Goal: Information Seeking & Learning: Learn about a topic

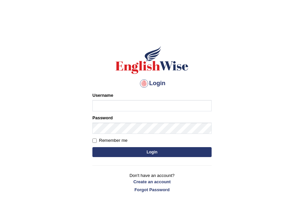
type input "Parbhasni"
click at [123, 152] on button "Login" at bounding box center [151, 152] width 119 height 10
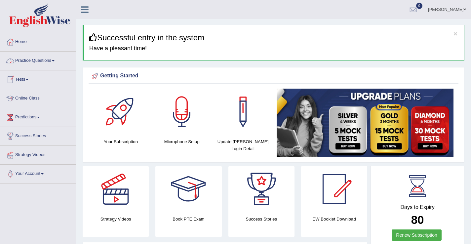
click at [40, 63] on link "Practice Questions" at bounding box center [37, 60] width 75 height 17
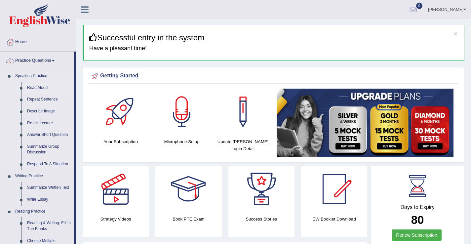
click at [42, 87] on link "Read Aloud" at bounding box center [49, 88] width 50 height 12
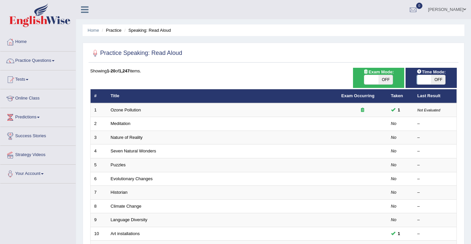
click at [441, 82] on span "OFF" at bounding box center [438, 79] width 14 height 9
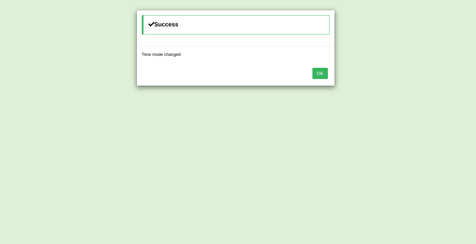
click at [325, 74] on button "OK" at bounding box center [319, 73] width 15 height 11
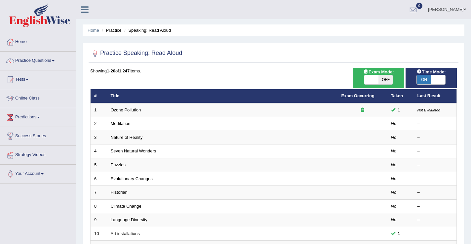
click at [425, 81] on span "ON" at bounding box center [424, 79] width 14 height 9
checkbox input "false"
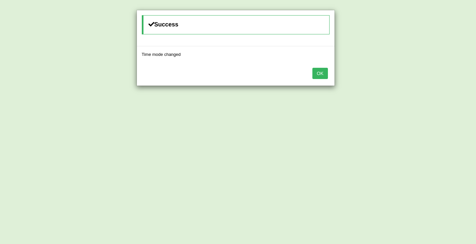
click at [322, 74] on button "OK" at bounding box center [319, 73] width 15 height 11
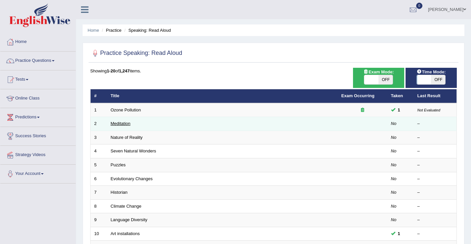
click at [120, 125] on link "Meditation" at bounding box center [121, 123] width 20 height 5
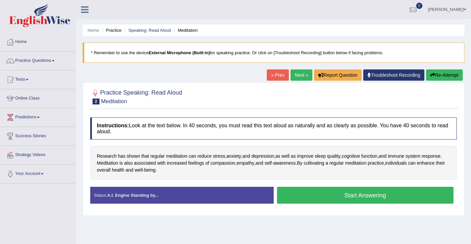
click at [304, 198] on button "Start Answering" at bounding box center [365, 195] width 177 height 17
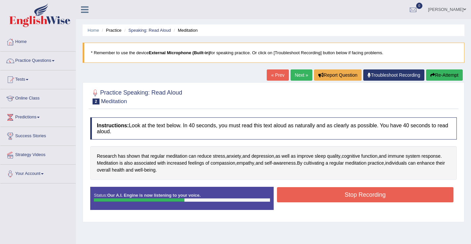
click at [287, 201] on button "Stop Recording" at bounding box center [365, 194] width 177 height 15
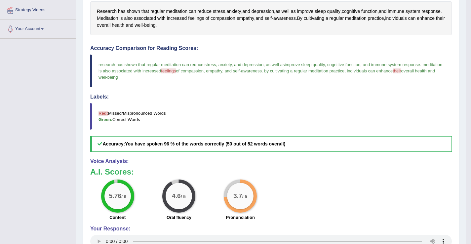
scroll to position [145, 0]
drag, startPoint x: 474, startPoint y: 121, endPoint x: 476, endPoint y: 200, distance: 79.0
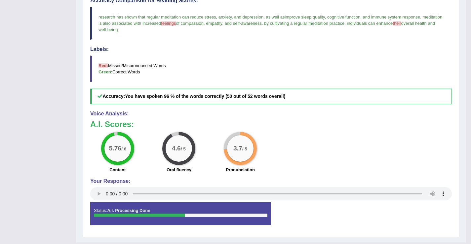
drag, startPoint x: 476, startPoint y: 200, endPoint x: 476, endPoint y: 225, distance: 25.8
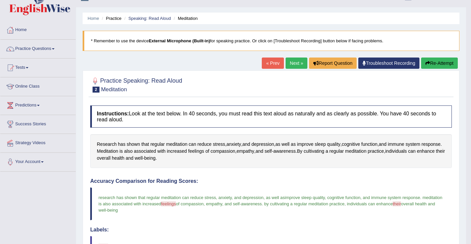
scroll to position [8, 0]
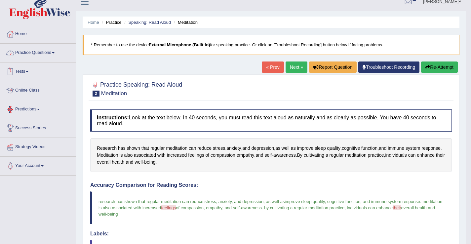
click at [47, 53] on link "Practice Questions" at bounding box center [37, 52] width 75 height 17
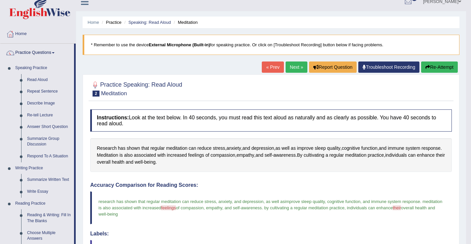
click at [291, 67] on link "Next »" at bounding box center [297, 66] width 22 height 11
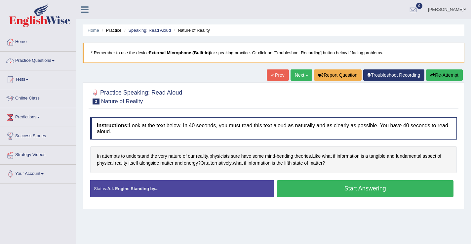
click at [34, 60] on link "Practice Questions" at bounding box center [37, 60] width 75 height 17
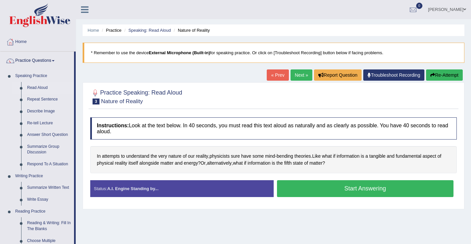
click at [38, 87] on link "Read Aloud" at bounding box center [49, 88] width 50 height 12
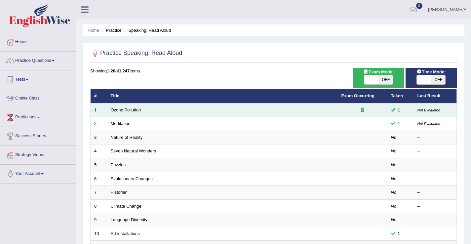
click at [437, 110] on small "Not Evaluated" at bounding box center [429, 110] width 23 height 4
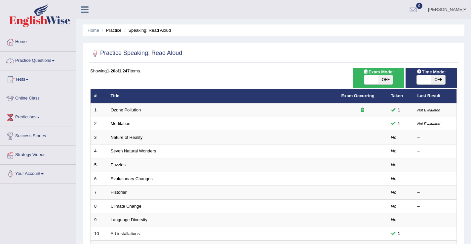
click at [40, 62] on link "Practice Questions" at bounding box center [37, 60] width 75 height 17
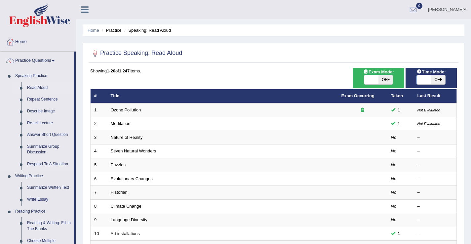
click at [46, 89] on link "Read Aloud" at bounding box center [49, 88] width 50 height 12
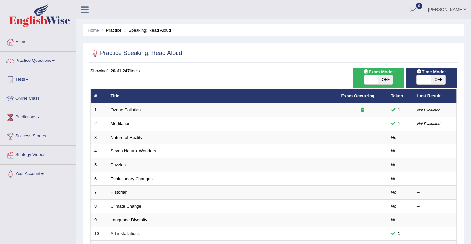
click at [122, 139] on link "Nature of Reality" at bounding box center [127, 137] width 32 height 5
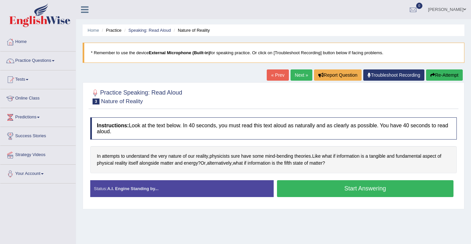
click at [307, 190] on button "Start Answering" at bounding box center [365, 188] width 177 height 17
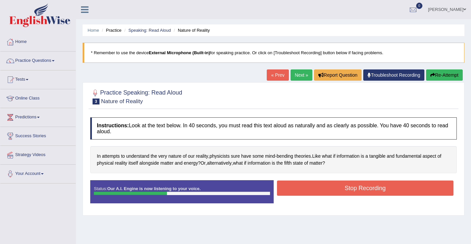
click at [307, 190] on button "Stop Recording" at bounding box center [365, 188] width 177 height 15
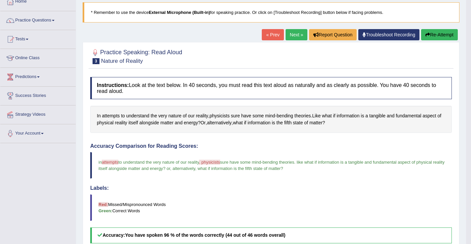
scroll to position [38, 0]
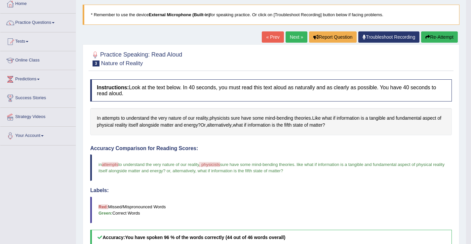
click at [294, 40] on link "Next »" at bounding box center [297, 36] width 22 height 11
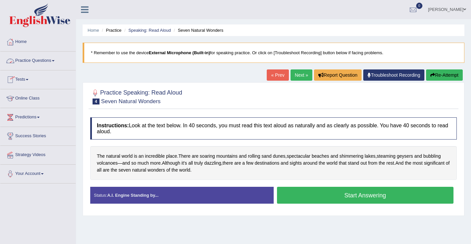
click at [57, 63] on link "Practice Questions" at bounding box center [37, 60] width 75 height 17
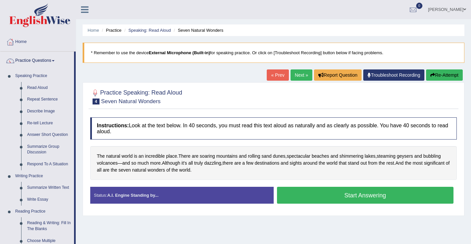
click at [286, 197] on button "Start Answering" at bounding box center [365, 195] width 177 height 17
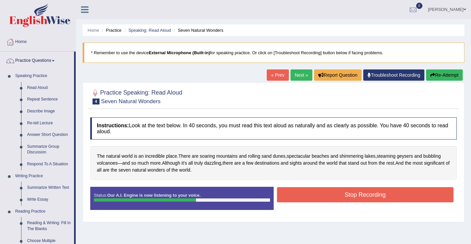
click at [286, 197] on button "Stop Recording" at bounding box center [365, 194] width 177 height 15
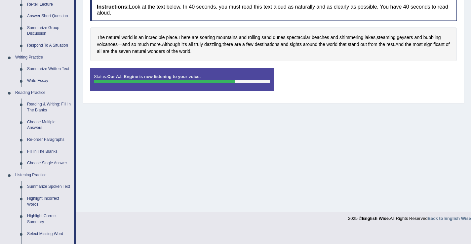
scroll to position [120, 0]
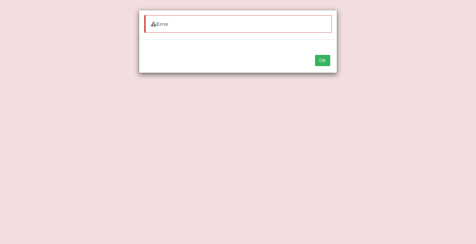
click at [327, 62] on button "OK" at bounding box center [322, 60] width 15 height 11
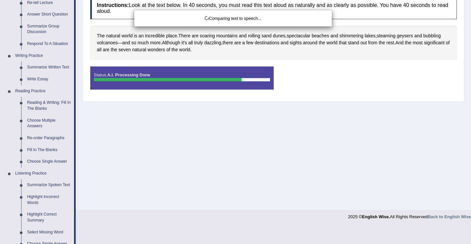
click at [323, 146] on div "Comparing text to speech..." at bounding box center [235, 122] width 471 height 244
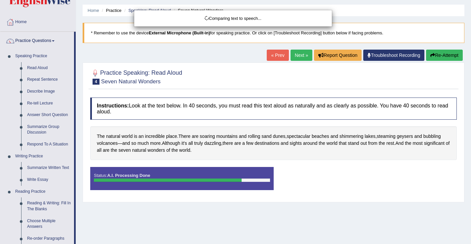
scroll to position [19, 0]
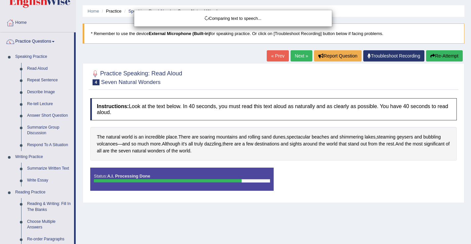
click at [448, 56] on div "Comparing text to speech..." at bounding box center [235, 122] width 471 height 244
click at [446, 57] on div "Comparing text to speech..." at bounding box center [235, 122] width 471 height 244
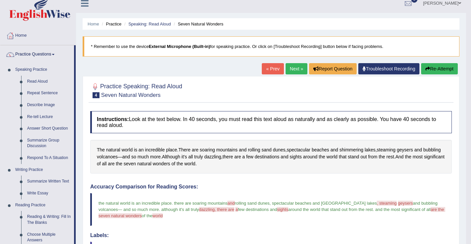
scroll to position [0, 0]
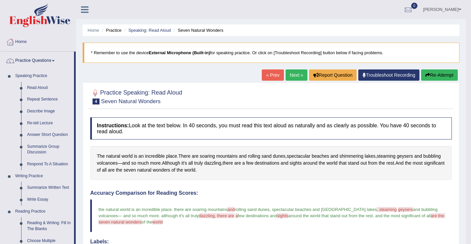
drag, startPoint x: 473, startPoint y: 77, endPoint x: 476, endPoint y: 65, distance: 11.9
click at [471, 65] on html "Toggle navigation Home Practice Questions Speaking Practice Read Aloud Repeat S…" at bounding box center [235, 122] width 471 height 244
click at [442, 75] on button "Re-Attempt" at bounding box center [439, 74] width 37 height 11
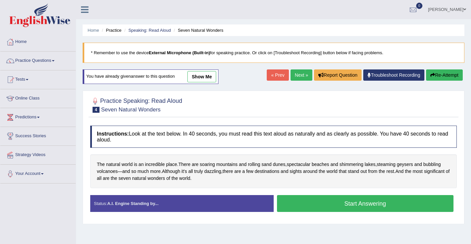
click at [345, 203] on button "Start Answering" at bounding box center [365, 203] width 177 height 17
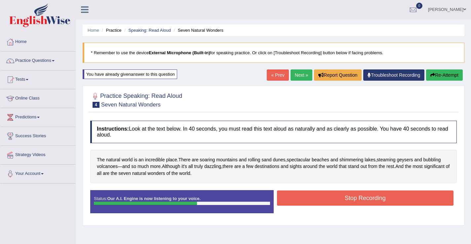
drag, startPoint x: 361, startPoint y: 193, endPoint x: 362, endPoint y: 201, distance: 8.0
click at [362, 201] on button "Stop Recording" at bounding box center [365, 197] width 177 height 15
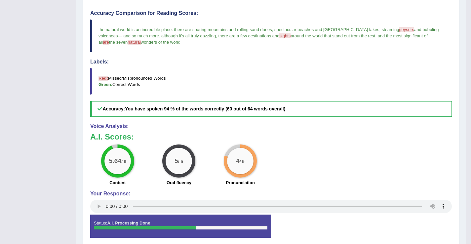
scroll to position [184, 0]
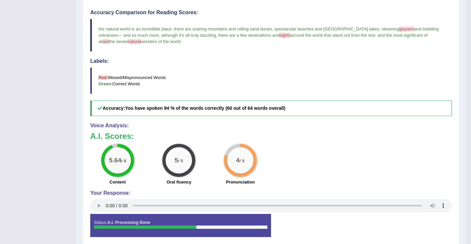
drag, startPoint x: 473, startPoint y: 111, endPoint x: 476, endPoint y: 210, distance: 98.9
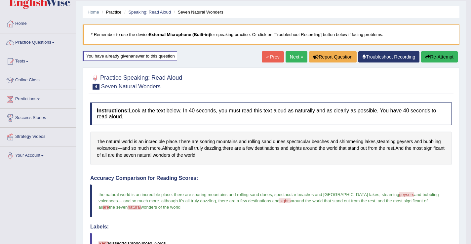
scroll to position [15, 0]
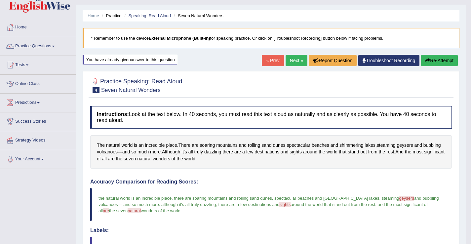
click at [292, 61] on link "Next »" at bounding box center [297, 60] width 22 height 11
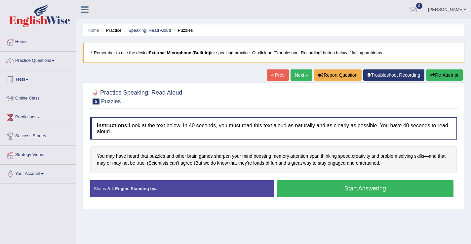
click at [356, 190] on button "Start Answering" at bounding box center [365, 188] width 177 height 17
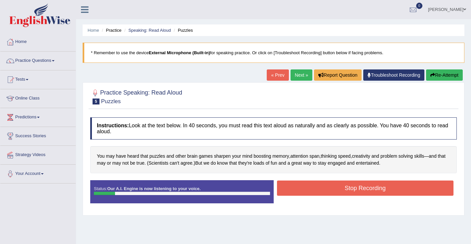
click at [356, 191] on button "Stop Recording" at bounding box center [365, 188] width 177 height 15
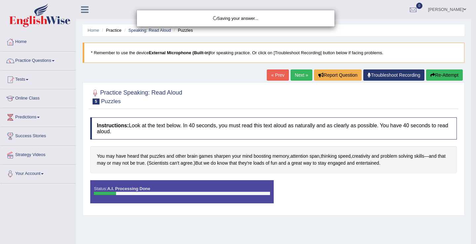
click at [438, 75] on div "Saving your answer..." at bounding box center [238, 122] width 476 height 244
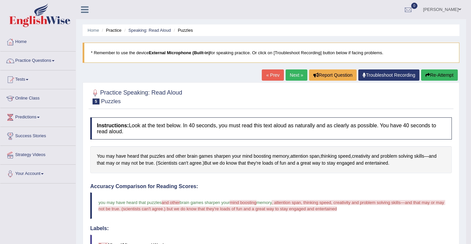
click at [445, 77] on button "Re-Attempt" at bounding box center [439, 74] width 37 height 11
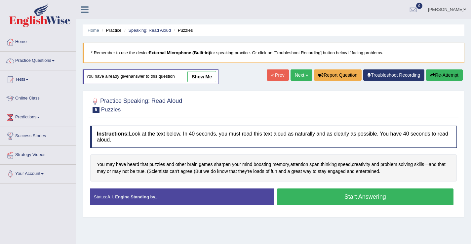
click at [316, 200] on button "Start Answering" at bounding box center [365, 196] width 177 height 17
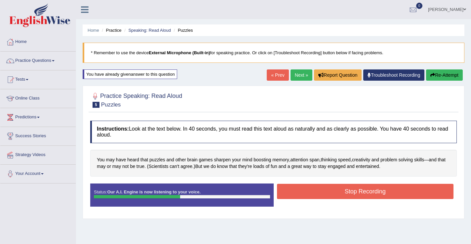
click at [329, 192] on button "Stop Recording" at bounding box center [365, 191] width 177 height 15
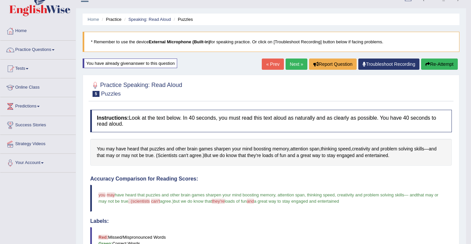
scroll to position [9, 0]
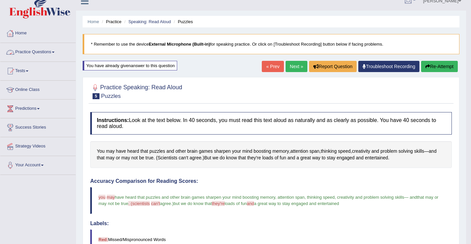
click at [55, 54] on link "Practice Questions" at bounding box center [37, 51] width 75 height 17
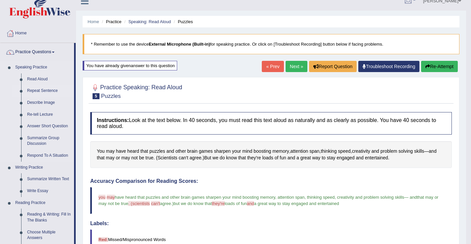
click at [47, 92] on link "Repeat Sentence" at bounding box center [49, 91] width 50 height 12
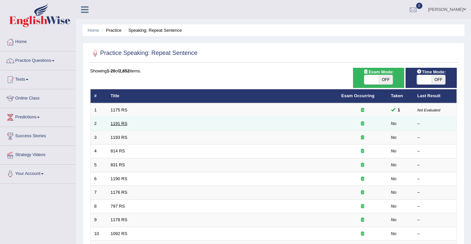
click at [119, 125] on link "1191 RS" at bounding box center [119, 123] width 17 height 5
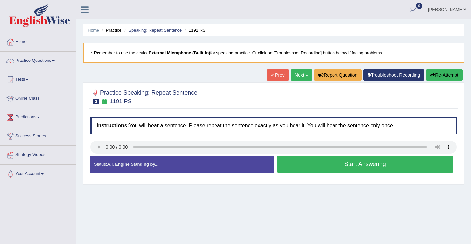
click at [309, 169] on button "Start Answering" at bounding box center [365, 164] width 177 height 17
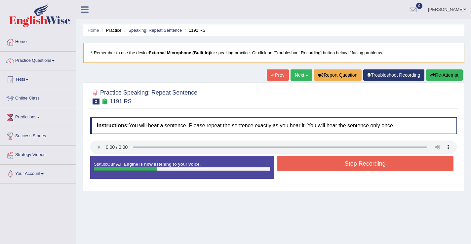
click at [306, 166] on button "Stop Recording" at bounding box center [365, 163] width 177 height 15
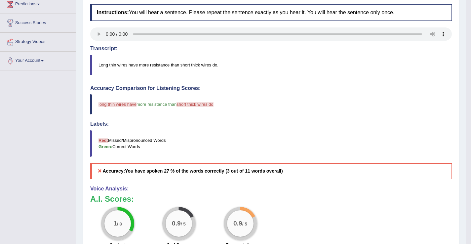
scroll to position [114, 0]
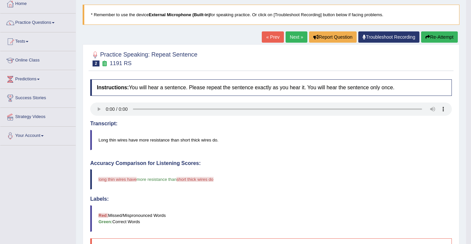
drag, startPoint x: 473, startPoint y: 126, endPoint x: 474, endPoint y: 147, distance: 20.5
click at [471, 147] on html "Toggle navigation Home Practice Questions Speaking Practice Read Aloud Repeat S…" at bounding box center [235, 84] width 471 height 244
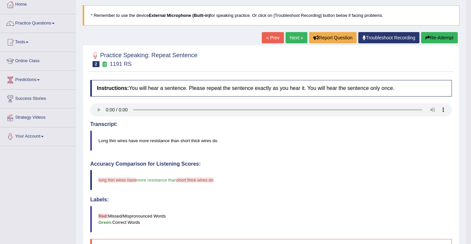
click at [439, 40] on button "Re-Attempt" at bounding box center [439, 37] width 37 height 11
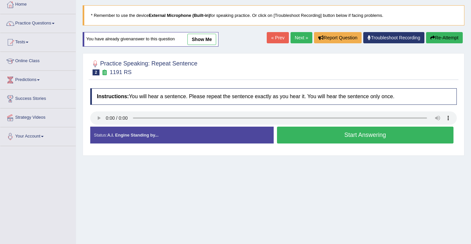
click at [311, 134] on button "Start Answering" at bounding box center [365, 135] width 177 height 17
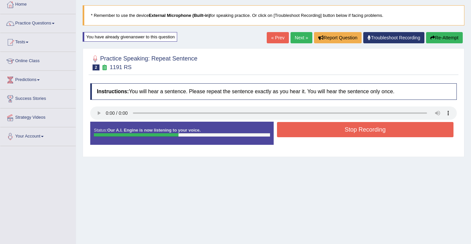
click at [362, 133] on button "Stop Recording" at bounding box center [365, 129] width 177 height 15
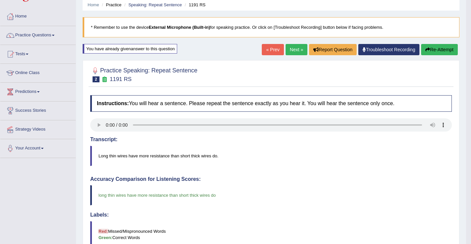
scroll to position [21, 0]
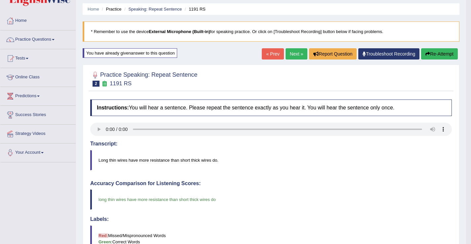
click at [292, 53] on link "Next »" at bounding box center [297, 53] width 22 height 11
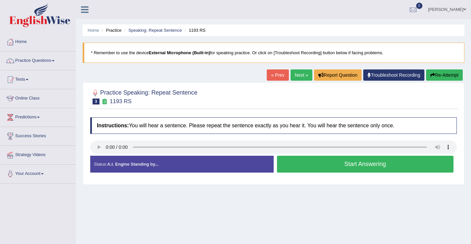
click at [316, 167] on button "Start Answering" at bounding box center [365, 164] width 177 height 17
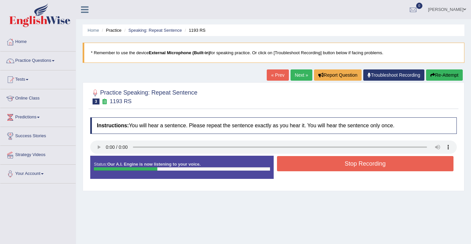
click at [393, 160] on button "Stop Recording" at bounding box center [365, 163] width 177 height 15
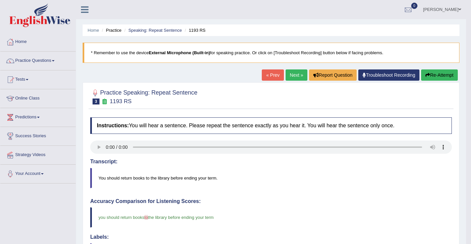
click at [295, 76] on link "Next »" at bounding box center [297, 74] width 22 height 11
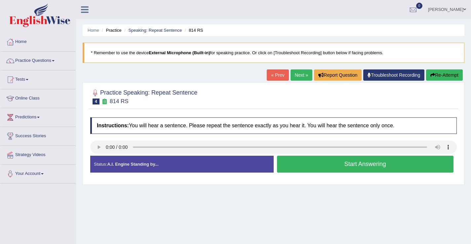
click at [437, 79] on button "Re-Attempt" at bounding box center [444, 74] width 37 height 11
click at [307, 165] on button "Start Answering" at bounding box center [365, 164] width 177 height 17
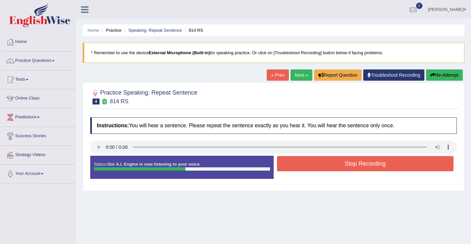
click at [307, 165] on button "Stop Recording" at bounding box center [365, 163] width 177 height 15
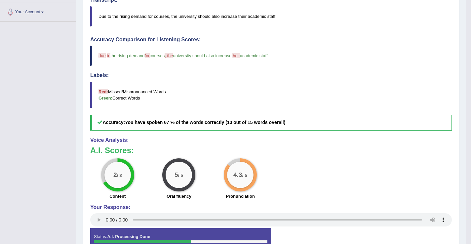
scroll to position [163, 0]
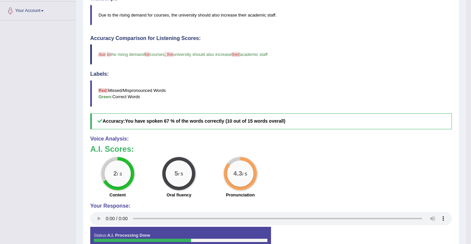
drag, startPoint x: 472, startPoint y: 132, endPoint x: 476, endPoint y: 221, distance: 89.3
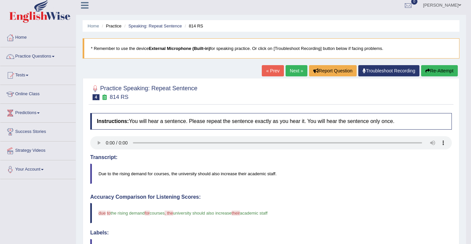
scroll to position [3, 0]
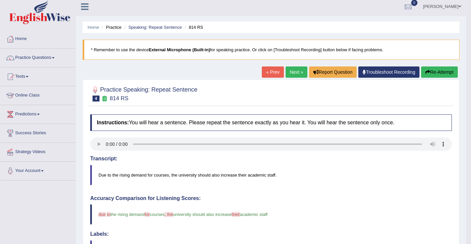
click at [288, 74] on link "Next »" at bounding box center [297, 71] width 22 height 11
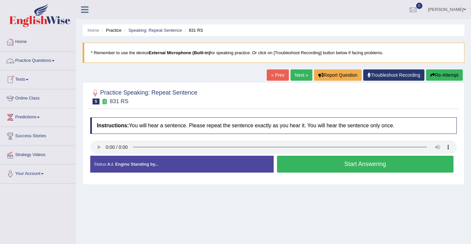
click at [59, 61] on link "Practice Questions" at bounding box center [37, 60] width 75 height 17
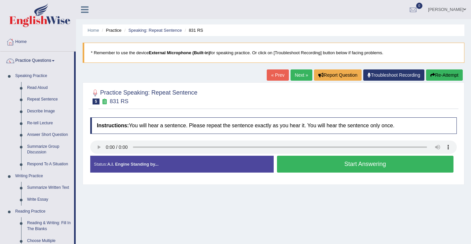
click at [306, 167] on button "Start Answering" at bounding box center [365, 164] width 177 height 17
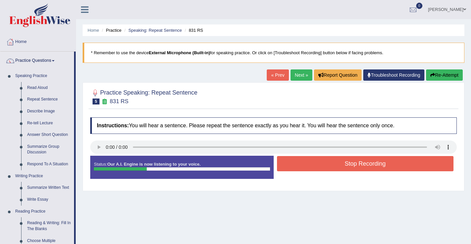
click at [309, 166] on button "Stop Recording" at bounding box center [365, 163] width 177 height 15
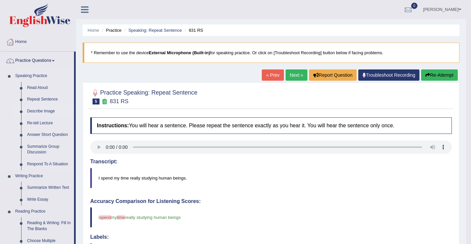
click at [51, 112] on link "Describe Image" at bounding box center [49, 111] width 50 height 12
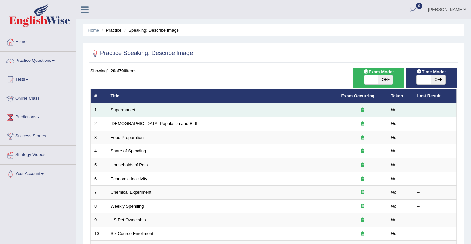
click at [123, 109] on link "Supermarket" at bounding box center [123, 109] width 24 height 5
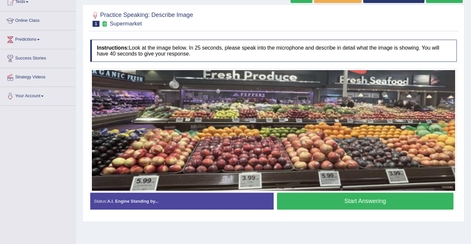
scroll to position [79, 0]
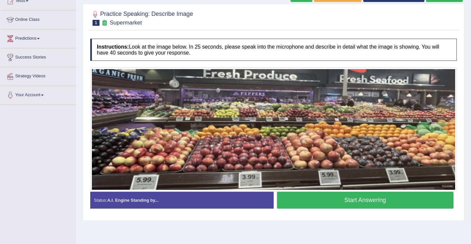
drag, startPoint x: 473, startPoint y: 124, endPoint x: 476, endPoint y: 180, distance: 55.6
click at [471, 165] on html "Toggle navigation Home Practice Questions Speaking Practice Read Aloud Repeat S…" at bounding box center [235, 43] width 471 height 244
click at [379, 200] on button "Start Answering" at bounding box center [365, 200] width 177 height 17
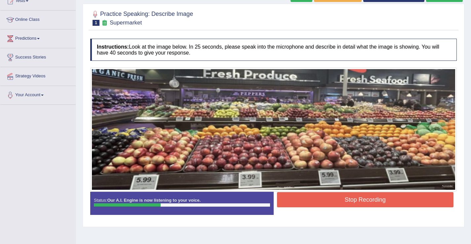
click at [396, 200] on button "Stop Recording" at bounding box center [365, 199] width 177 height 15
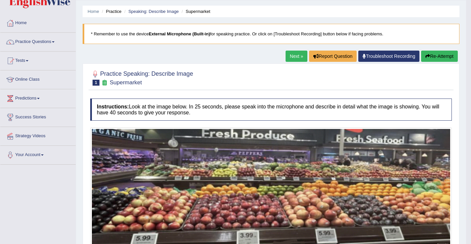
scroll to position [18, 0]
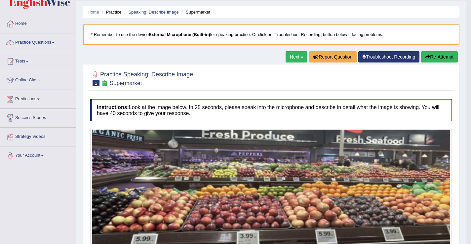
click at [441, 57] on button "Re-Attempt" at bounding box center [439, 56] width 37 height 11
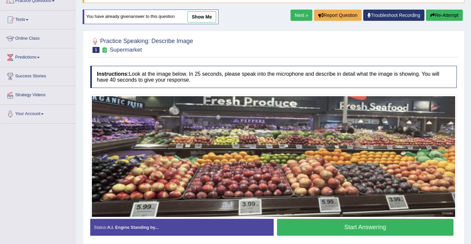
scroll to position [60, 0]
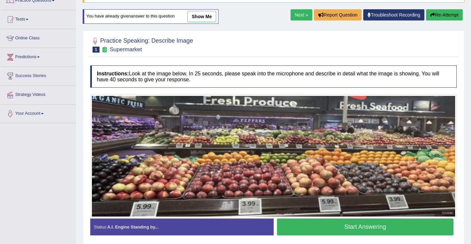
click at [385, 230] on button "Start Answering" at bounding box center [365, 227] width 177 height 17
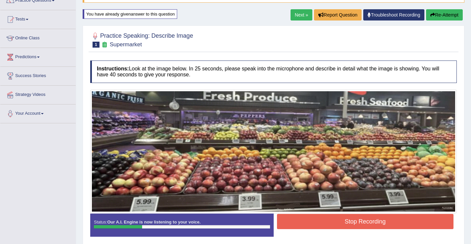
click at [347, 228] on button "Stop Recording" at bounding box center [365, 221] width 177 height 15
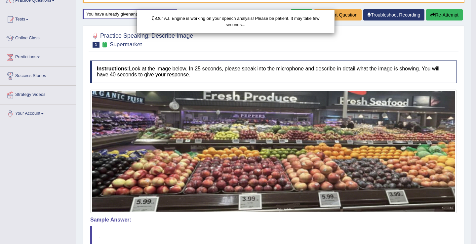
click at [453, 17] on div "Our A.I. Engine is working on your speech analysis! Please be patient. It may t…" at bounding box center [238, 122] width 476 height 244
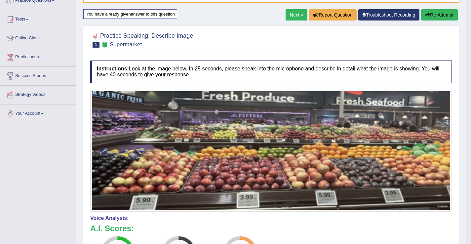
click at [444, 14] on button "Re-Attempt" at bounding box center [439, 14] width 37 height 11
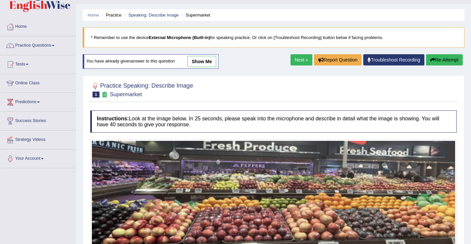
scroll to position [14, 0]
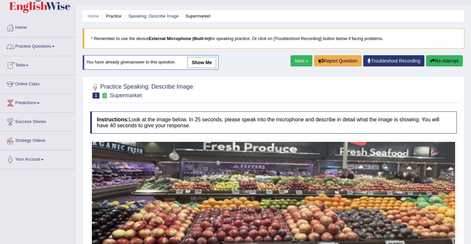
click at [55, 49] on link "Practice Questions" at bounding box center [37, 45] width 75 height 17
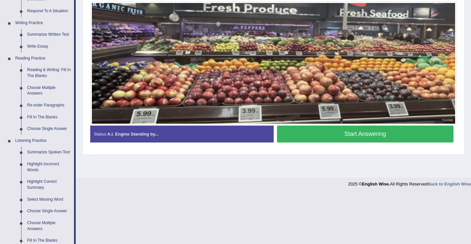
scroll to position [158, 0]
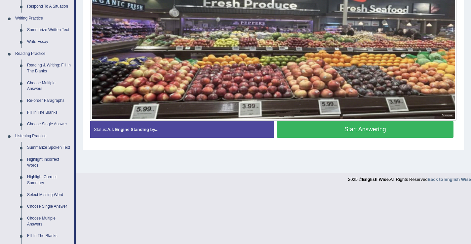
click at [432, 133] on button "Start Answering" at bounding box center [365, 129] width 177 height 17
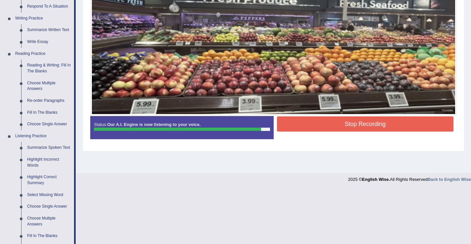
click at [380, 126] on button "Stop Recording" at bounding box center [365, 123] width 177 height 15
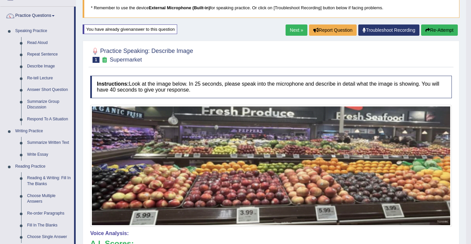
scroll to position [40, 0]
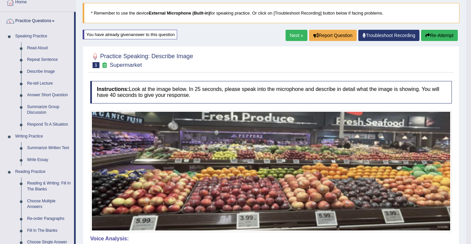
click at [293, 38] on link "Next »" at bounding box center [297, 35] width 22 height 11
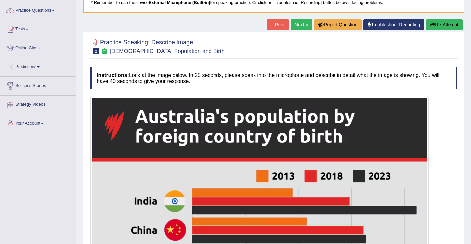
scroll to position [49, 0]
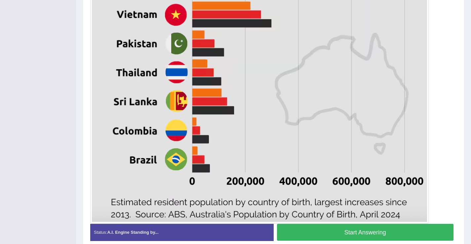
drag, startPoint x: 472, startPoint y: 33, endPoint x: 476, endPoint y: 151, distance: 118.4
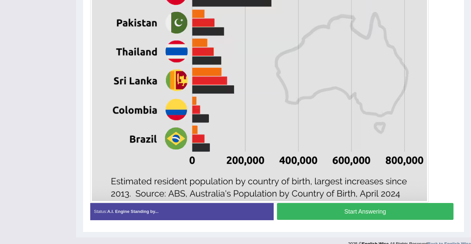
scroll to position [384, 0]
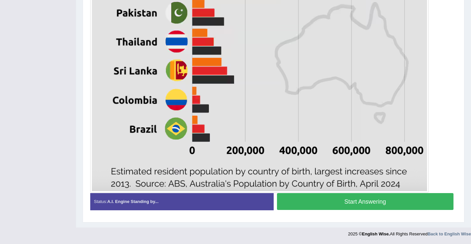
drag, startPoint x: 476, startPoint y: 151, endPoint x: 476, endPoint y: 179, distance: 27.1
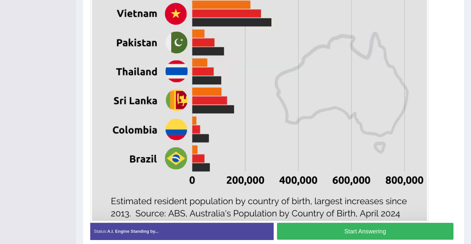
scroll to position [352, 0]
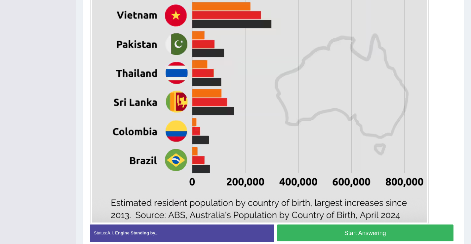
click at [442, 231] on button "Start Answering" at bounding box center [365, 232] width 177 height 17
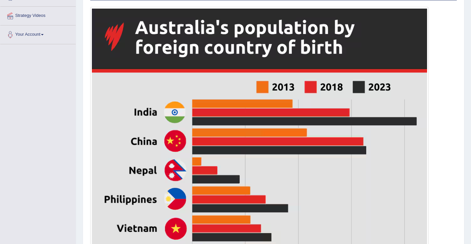
scroll to position [139, 0]
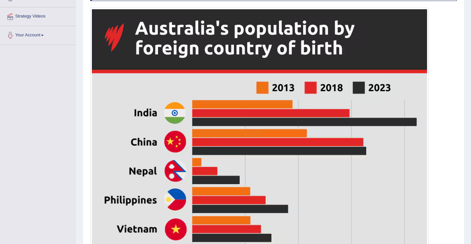
drag, startPoint x: 471, startPoint y: 128, endPoint x: 471, endPoint y: 110, distance: 18.5
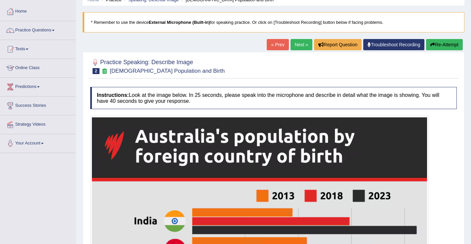
scroll to position [26, 0]
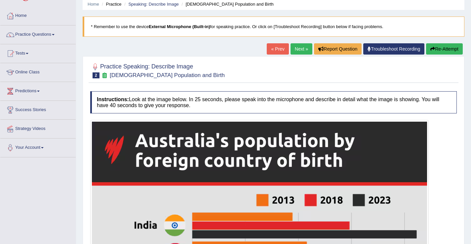
click at [444, 51] on button "Re-Attempt" at bounding box center [444, 48] width 37 height 11
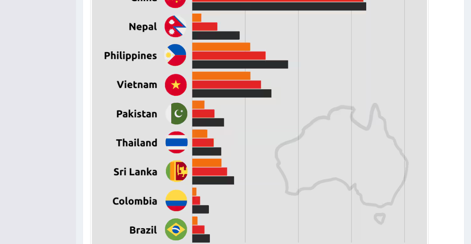
drag, startPoint x: 475, startPoint y: 63, endPoint x: 476, endPoint y: 164, distance: 101.2
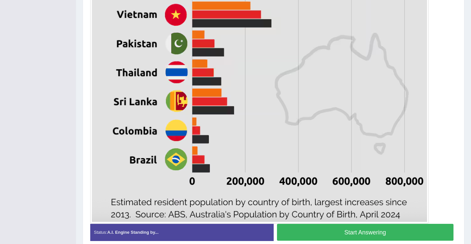
scroll to position [384, 0]
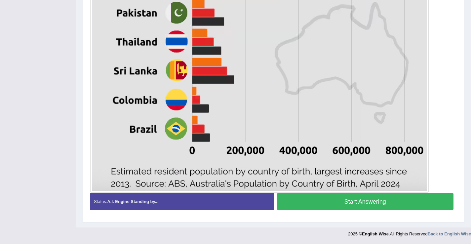
drag, startPoint x: 476, startPoint y: 164, endPoint x: 476, endPoint y: 212, distance: 47.6
drag, startPoint x: 476, startPoint y: 212, endPoint x: 476, endPoint y: 229, distance: 17.2
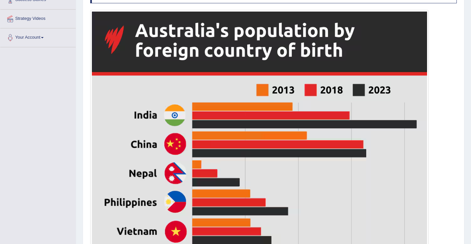
drag, startPoint x: 473, startPoint y: 223, endPoint x: 476, endPoint y: 111, distance: 111.8
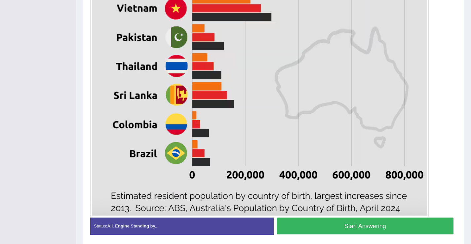
scroll to position [360, 0]
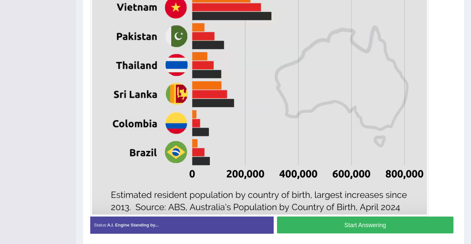
click at [432, 223] on button "Start Answering" at bounding box center [365, 225] width 177 height 17
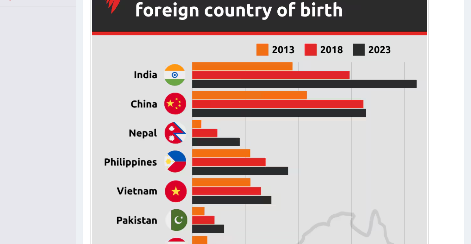
scroll to position [168, 0]
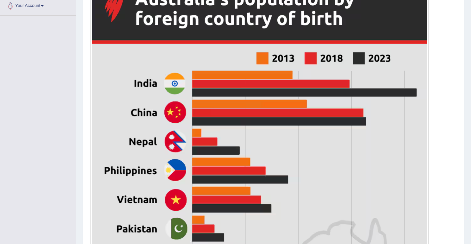
drag, startPoint x: 470, startPoint y: 145, endPoint x: 476, endPoint y: 131, distance: 15.9
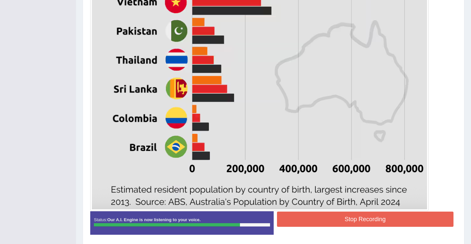
scroll to position [390, 0]
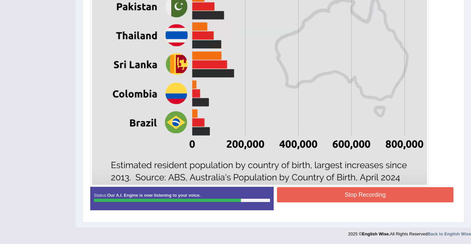
drag, startPoint x: 475, startPoint y: 145, endPoint x: 474, endPoint y: 239, distance: 93.6
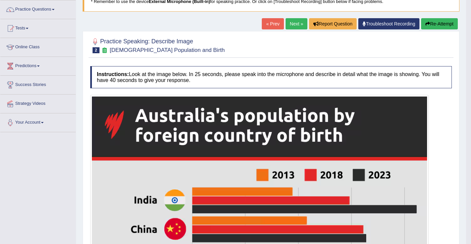
scroll to position [39, 0]
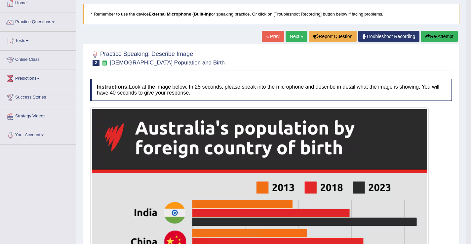
click at [291, 36] on link "Next »" at bounding box center [297, 36] width 22 height 11
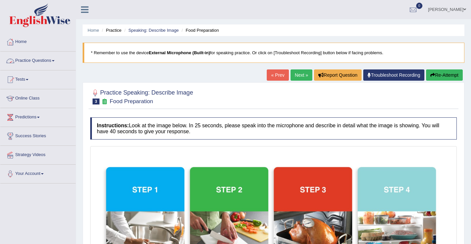
click at [45, 61] on link "Practice Questions" at bounding box center [37, 60] width 75 height 17
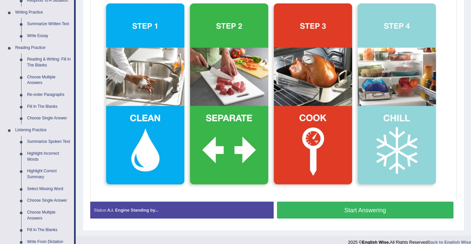
scroll to position [165, 0]
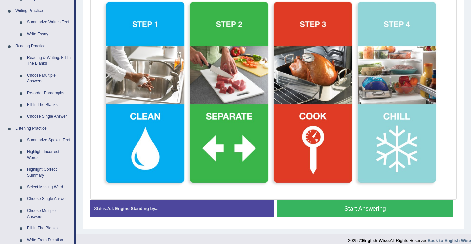
drag, startPoint x: 473, startPoint y: 155, endPoint x: 476, endPoint y: 174, distance: 18.7
click at [426, 208] on button "Start Answering" at bounding box center [365, 208] width 177 height 17
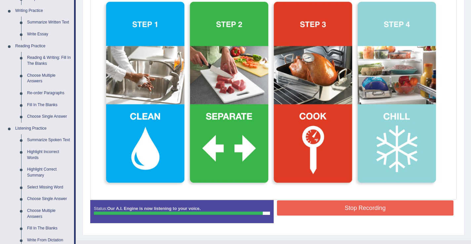
click at [426, 208] on button "Stop Recording" at bounding box center [365, 207] width 177 height 15
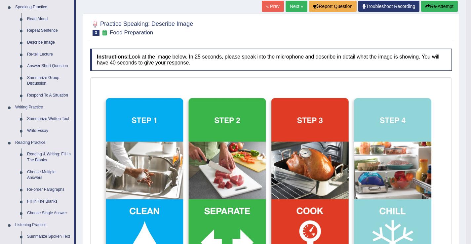
scroll to position [31, 0]
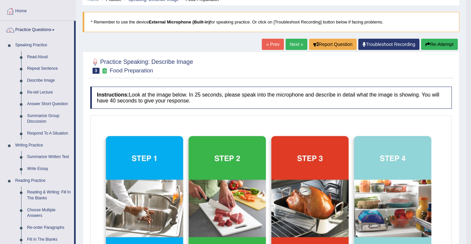
click at [293, 45] on link "Next »" at bounding box center [297, 44] width 22 height 11
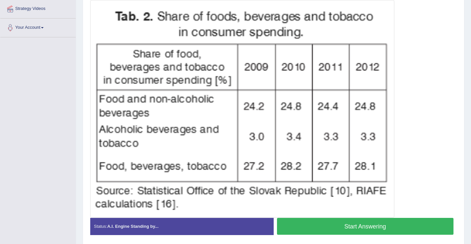
scroll to position [147, 0]
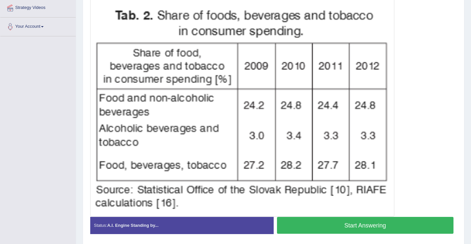
click at [410, 226] on button "Start Answering" at bounding box center [365, 225] width 177 height 17
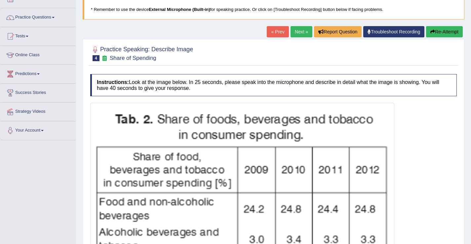
scroll to position [42, 0]
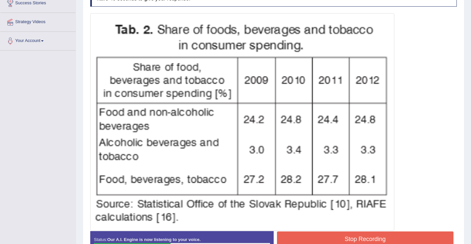
drag, startPoint x: 475, startPoint y: 139, endPoint x: 476, endPoint y: 192, distance: 53.2
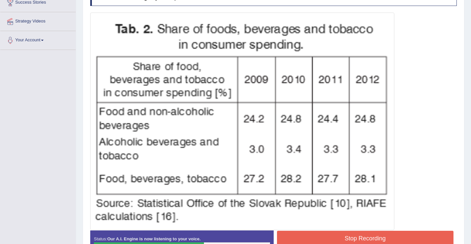
click at [327, 242] on button "Stop Recording" at bounding box center [365, 238] width 177 height 15
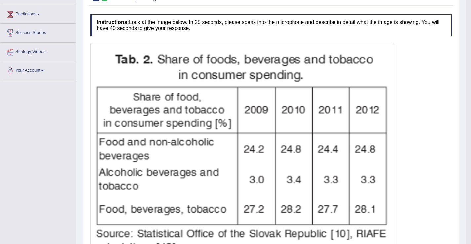
scroll to position [0, 0]
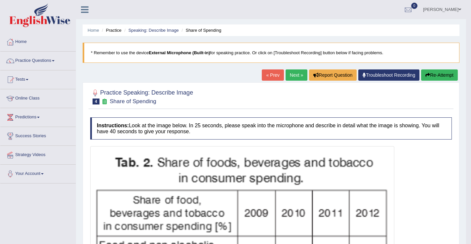
click at [428, 76] on button "Re-Attempt" at bounding box center [439, 74] width 37 height 11
